Goal: Transaction & Acquisition: Obtain resource

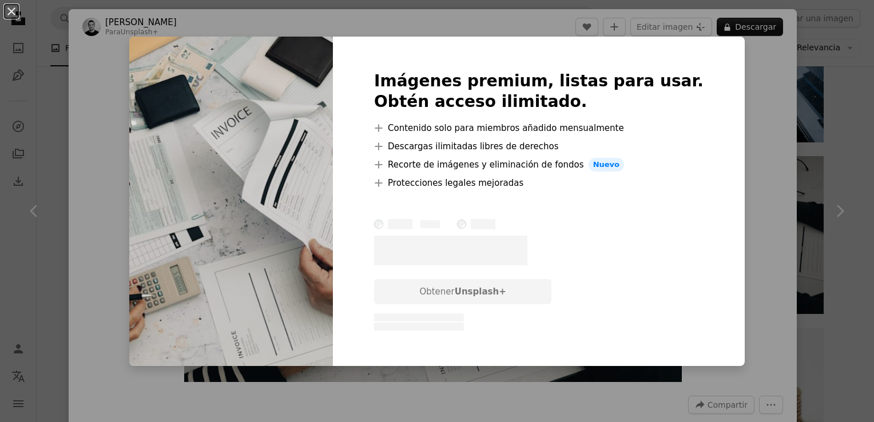
scroll to position [172, 0]
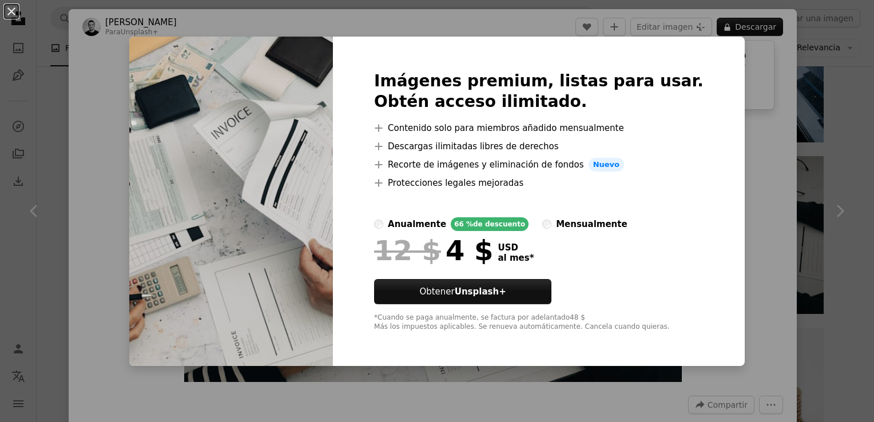
click at [764, 146] on div "An X shape Imágenes premium, listas para usar. Obtén acceso ilimitado. A plus s…" at bounding box center [437, 211] width 874 height 422
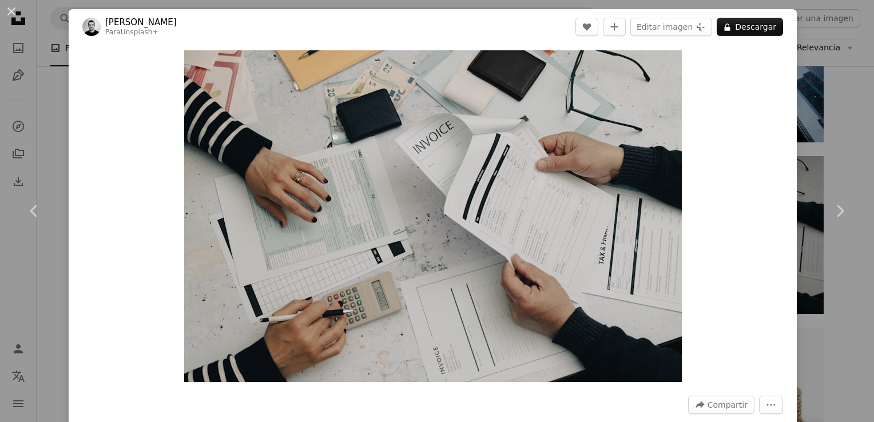
click at [824, 119] on div "An X shape Chevron left Chevron right [PERSON_NAME] Para Unsplash+ A heart A pl…" at bounding box center [437, 211] width 874 height 422
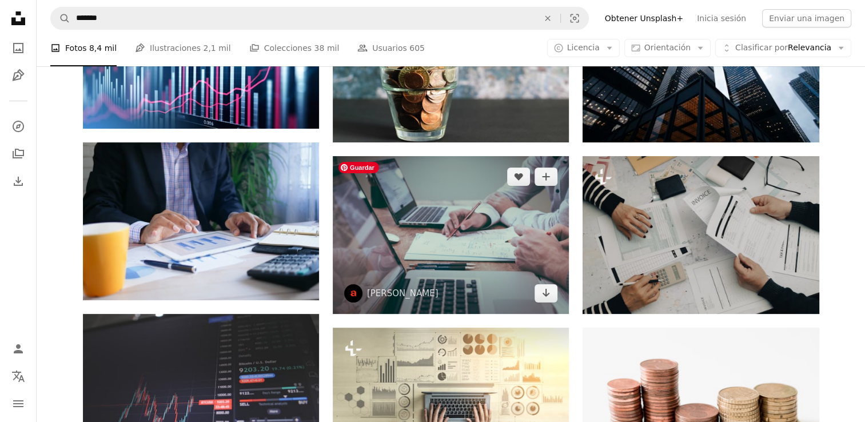
click at [441, 246] on img at bounding box center [451, 235] width 236 height 158
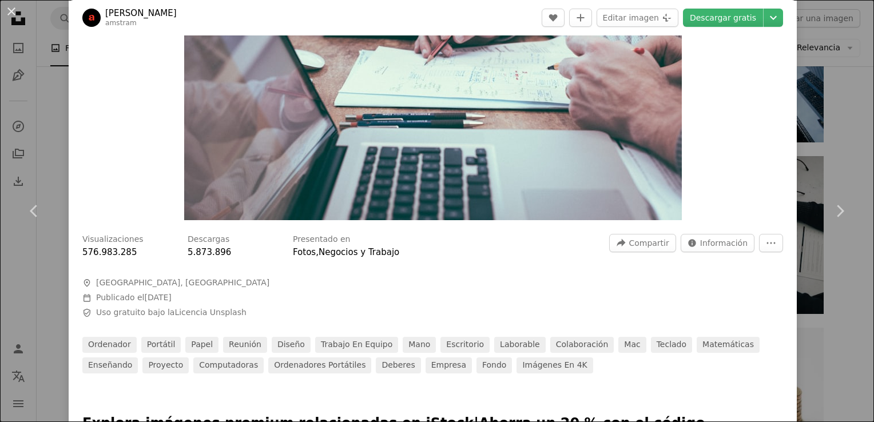
scroll to position [172, 0]
